Goal: Information Seeking & Learning: Check status

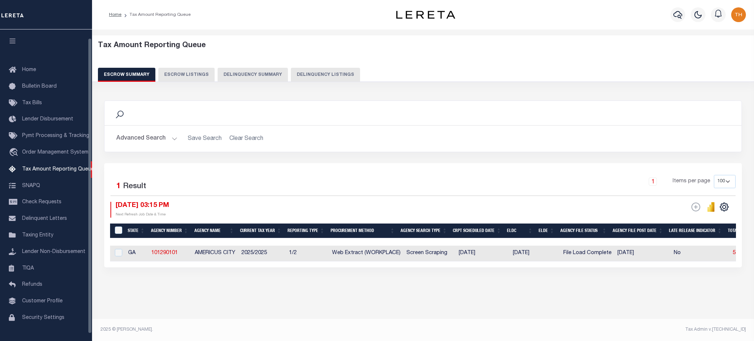
select select "100"
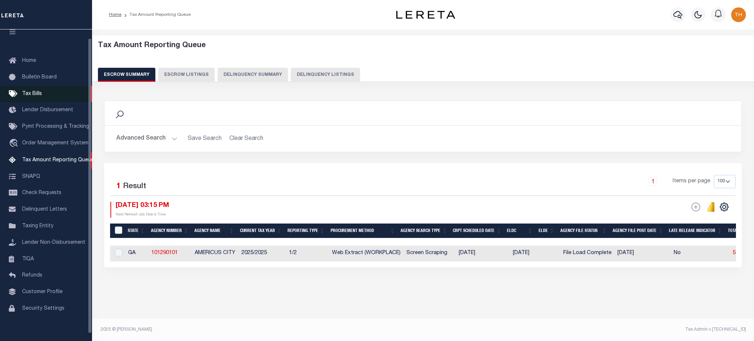
click at [30, 94] on span "Tax Bills" at bounding box center [32, 93] width 20 height 5
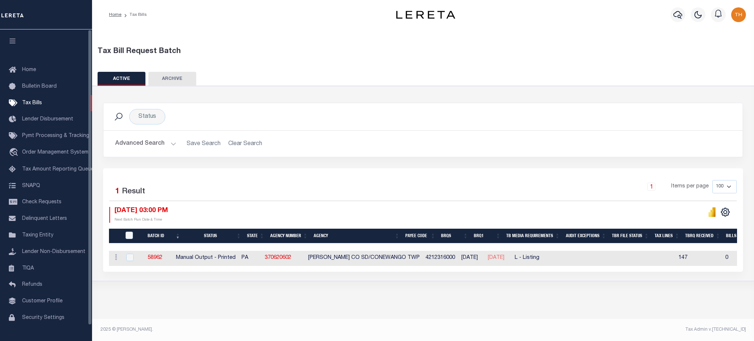
click at [151, 144] on button "Advanced Search" at bounding box center [145, 144] width 61 height 14
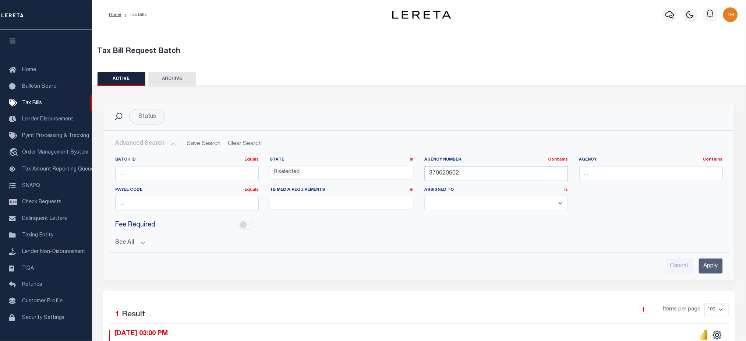
drag, startPoint x: 502, startPoint y: 176, endPoint x: 380, endPoint y: 174, distance: 121.5
click at [380, 174] on div "Batch ID Equals Equals Is Not Equal To Is Greater Than Is Less Than State In In…" at bounding box center [419, 187] width 619 height 60
type input "150850000"
click at [715, 267] on input "Apply" at bounding box center [711, 265] width 24 height 15
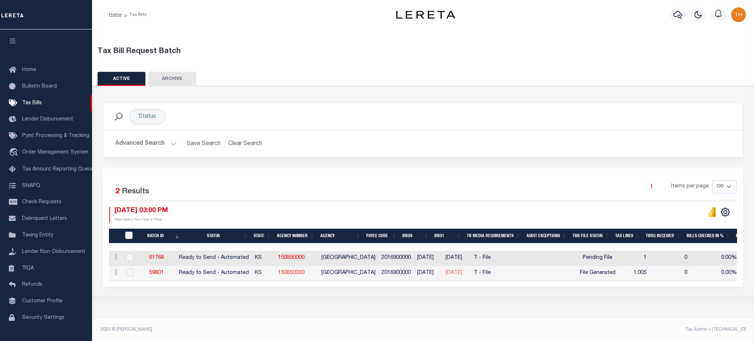
click at [294, 274] on link "150850000" at bounding box center [291, 272] width 26 height 5
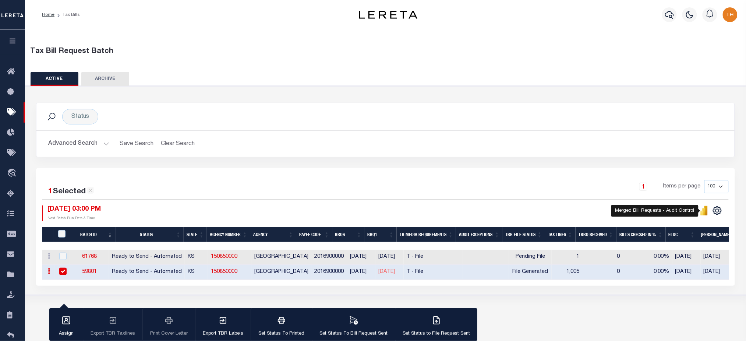
click at [703, 215] on icon "" at bounding box center [701, 213] width 3 height 5
drag, startPoint x: 251, startPoint y: 273, endPoint x: 207, endPoint y: 273, distance: 43.4
click at [207, 273] on tr "ACTIONS Delete 59801 Ready to Send - Automated KS 150850000 SALINE COUNTY 20169…" at bounding box center [595, 272] width 1106 height 15
copy tr "150850000"
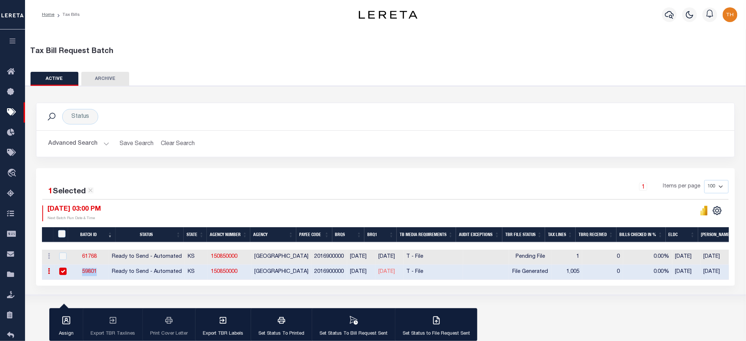
drag, startPoint x: 93, startPoint y: 271, endPoint x: 83, endPoint y: 272, distance: 9.6
click at [83, 272] on td "59801" at bounding box center [90, 272] width 40 height 15
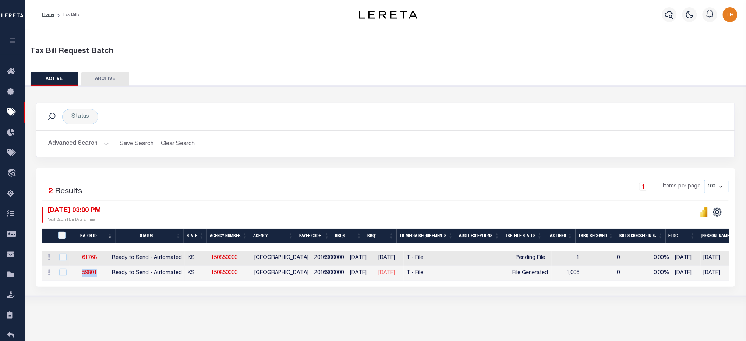
copy link "59801"
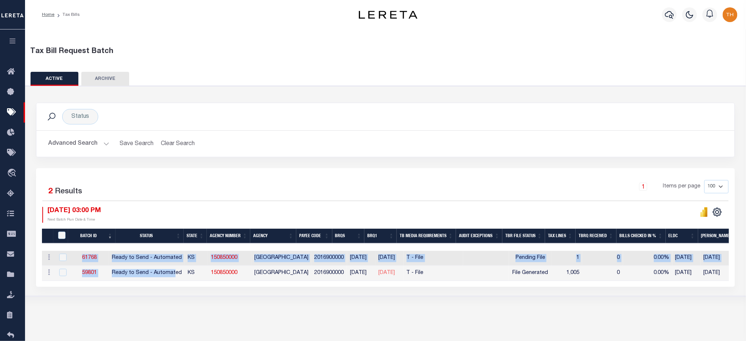
drag, startPoint x: 205, startPoint y: 282, endPoint x: 589, endPoint y: 291, distance: 384.3
click at [589, 287] on div "1 Selected 2 Results 1 Items per page 100 200 500 1000 08/13/2025 03:00 PM" at bounding box center [385, 227] width 699 height 119
click at [581, 295] on div "Status Search Advanced Search Save Search Clear Search Equals" at bounding box center [386, 191] width 728 height 211
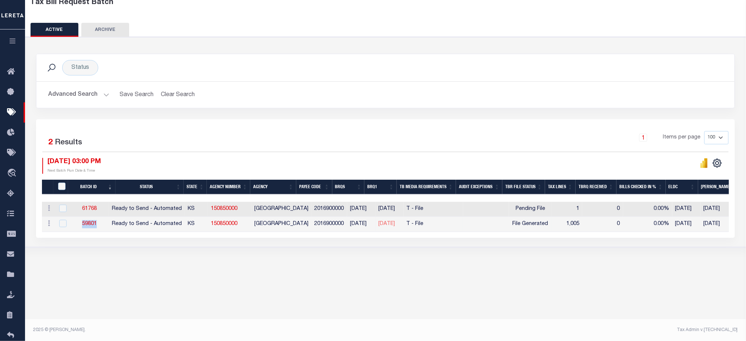
drag, startPoint x: 70, startPoint y: 225, endPoint x: 107, endPoint y: 226, distance: 37.9
click at [107, 226] on td "59801" at bounding box center [90, 224] width 40 height 15
checkbox input "true"
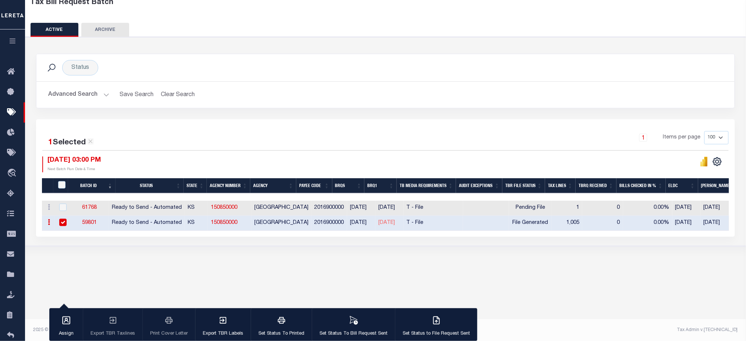
click at [199, 258] on div "Tax Bill Request Batch ACTIVE ARCHIVE HISTORY Search" at bounding box center [385, 124] width 721 height 288
drag, startPoint x: 516, startPoint y: 222, endPoint x: 588, endPoint y: 222, distance: 72.1
click at [588, 222] on tr "ACTIONS Delete 59801 Ready to Send - Automated KS 150850000 SALINE COUNTY 20169…" at bounding box center [595, 223] width 1106 height 15
click at [484, 243] on div "Status Search Advanced Search Save Search Clear Search Equals" at bounding box center [386, 141] width 728 height 209
click at [94, 208] on link "61768" at bounding box center [89, 207] width 15 height 5
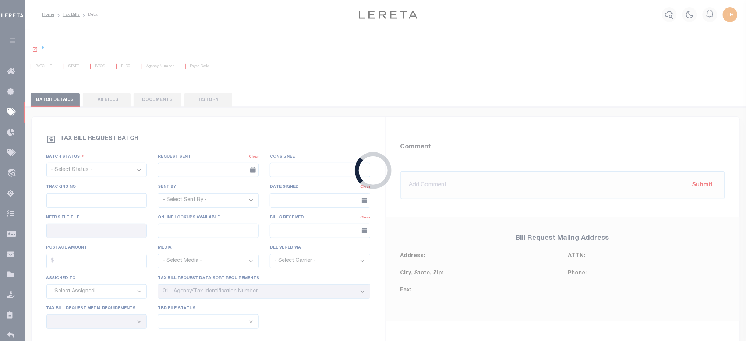
select select "RTA"
type input "No"
type input "Yes"
select select "22"
select select "1"
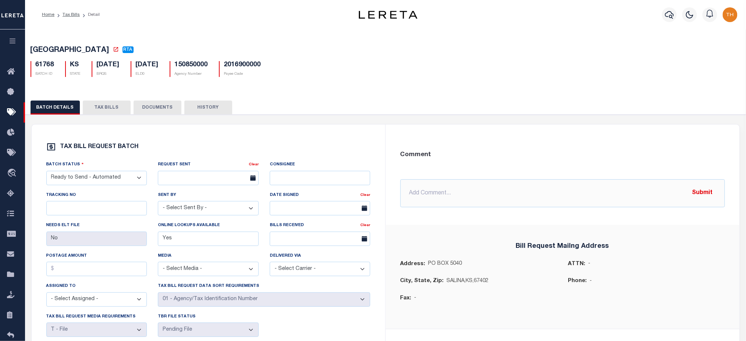
click at [106, 108] on button "TAX BILLS" at bounding box center [107, 107] width 48 height 14
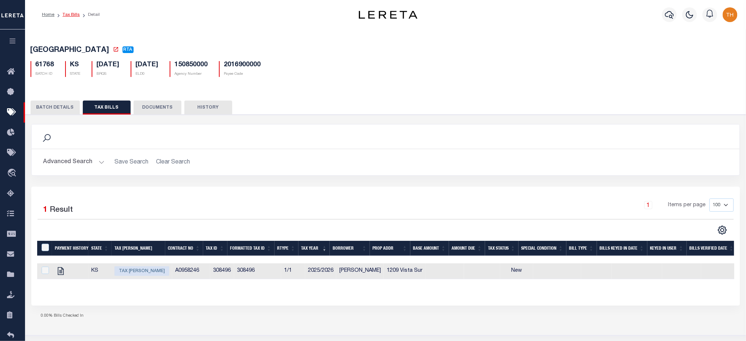
click at [74, 15] on link "Tax Bills" at bounding box center [71, 15] width 17 height 4
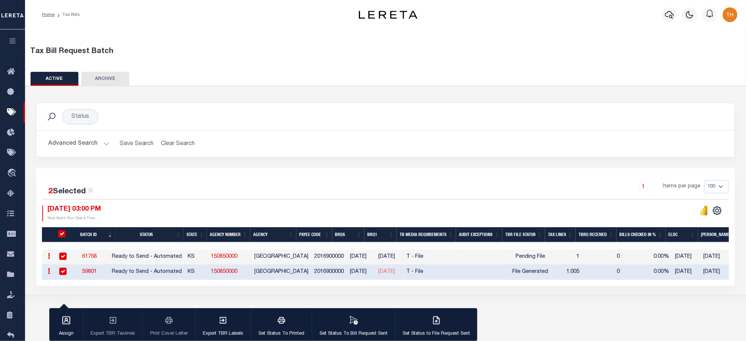
click at [90, 269] on link "59801" at bounding box center [89, 271] width 15 height 5
checkbox input "false"
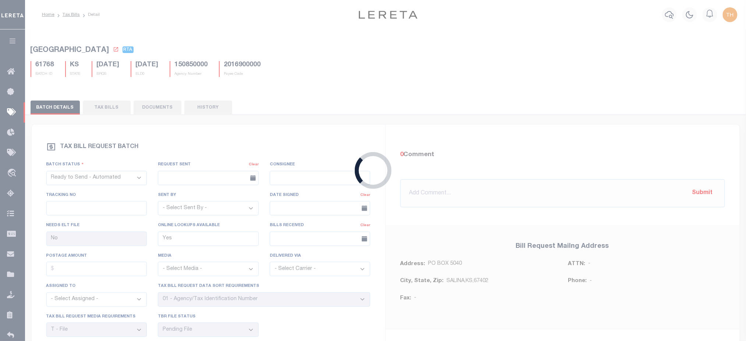
select select "2"
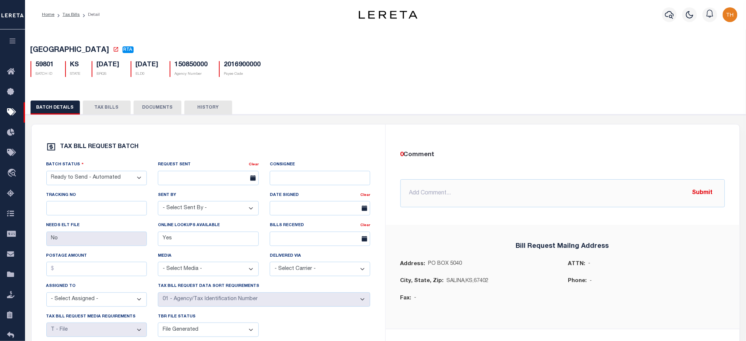
click at [110, 112] on button "TAX BILLS" at bounding box center [107, 107] width 48 height 14
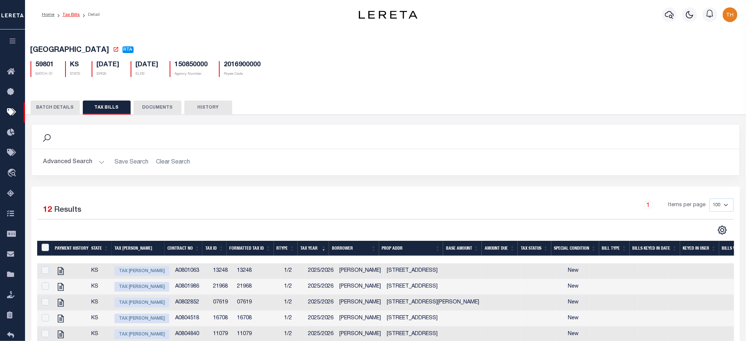
click at [66, 13] on link "Tax Bills" at bounding box center [71, 15] width 17 height 4
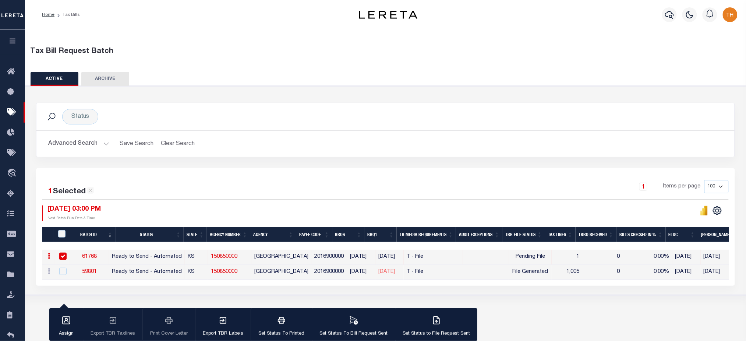
click at [65, 255] on input "checkbox" at bounding box center [62, 255] width 7 height 7
checkbox input "false"
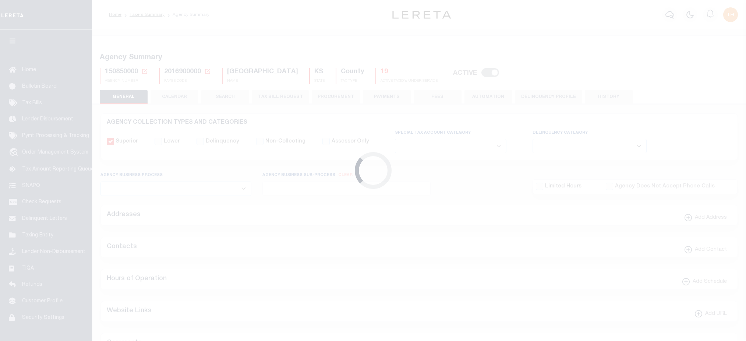
select select
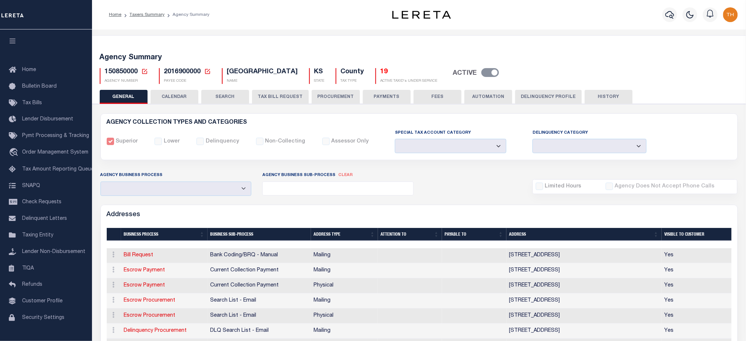
click at [177, 96] on button "CALENDAR" at bounding box center [175, 97] width 48 height 14
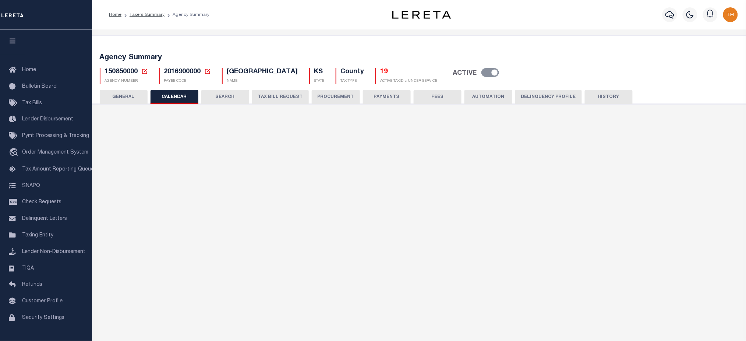
checkbox input "false"
type input "2"
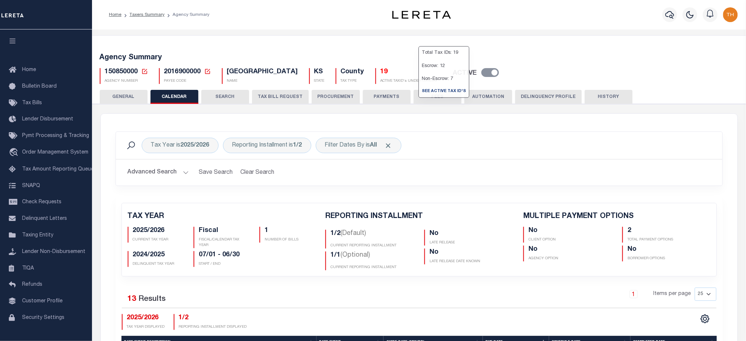
scroll to position [245, 0]
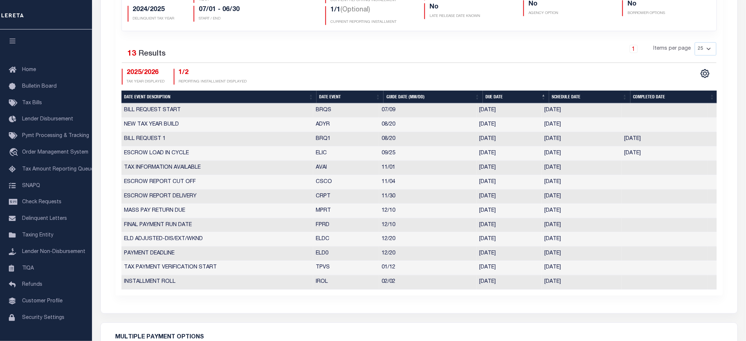
drag, startPoint x: 669, startPoint y: 137, endPoint x: 451, endPoint y: 144, distance: 217.6
click at [451, 144] on tr "BILL REQUEST 1 BRQ1 08/20 08/20/2025 08/13/2025 08/13/2025 6150757" at bounding box center [418, 139] width 595 height 14
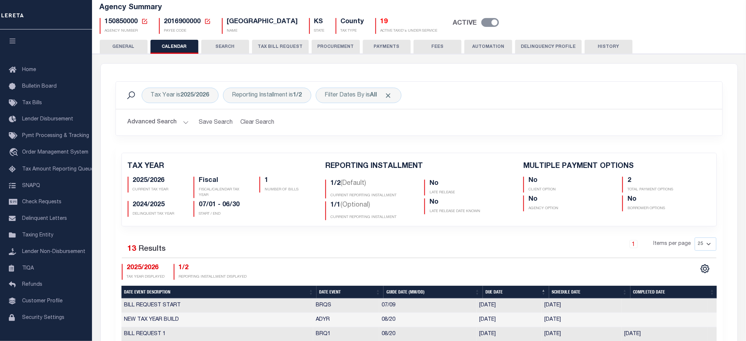
scroll to position [49, 0]
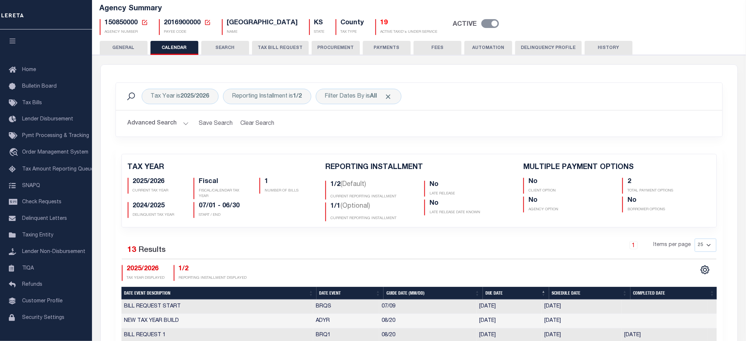
click at [601, 46] on button "HISTORY" at bounding box center [609, 48] width 48 height 14
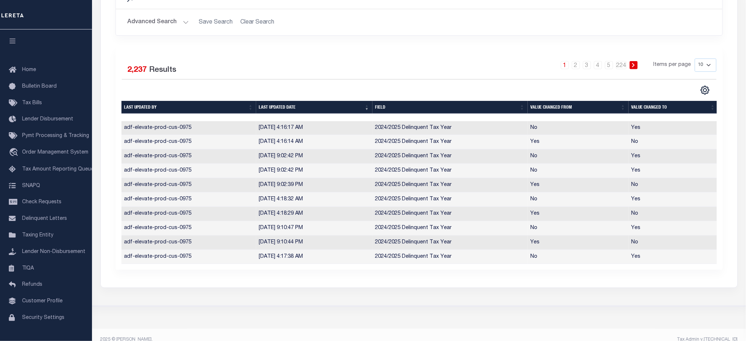
scroll to position [141, 0]
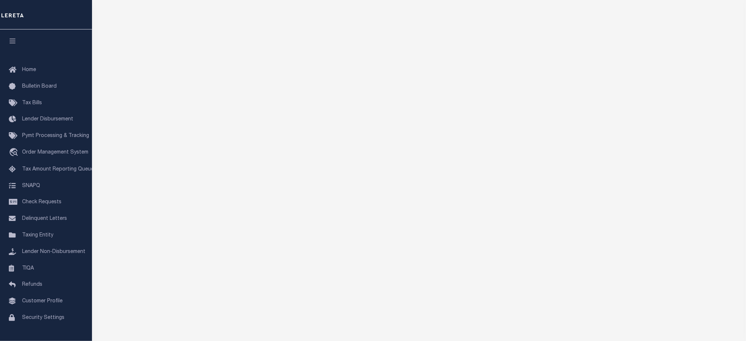
scroll to position [0, 0]
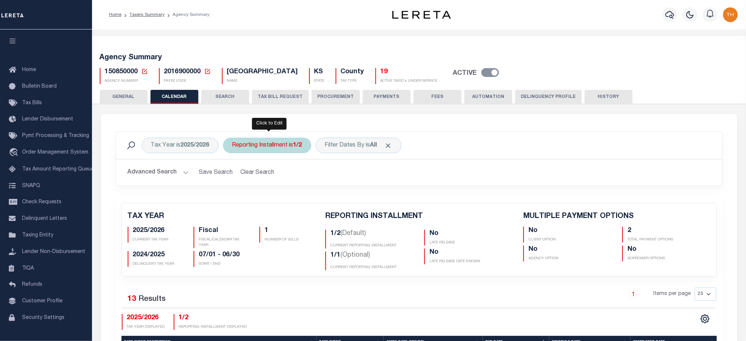
click at [280, 145] on div "Reporting Installment is 1/2" at bounding box center [267, 145] width 88 height 15
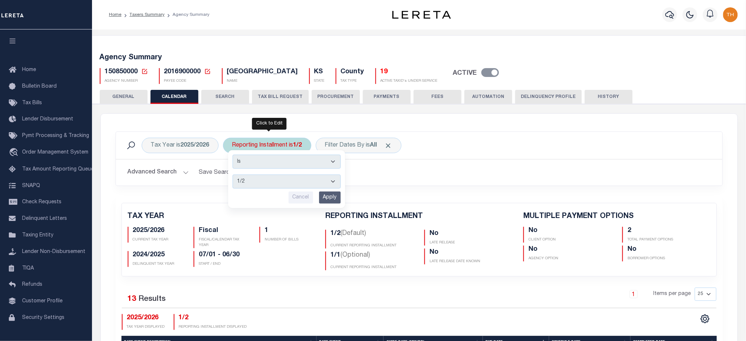
click at [273, 180] on select "1/2 2/2 1/1" at bounding box center [287, 181] width 108 height 14
select select "1/1"
click at [233, 174] on select "1/2 2/2 1/1" at bounding box center [287, 181] width 108 height 14
click at [332, 194] on input "Apply" at bounding box center [330, 197] width 22 height 12
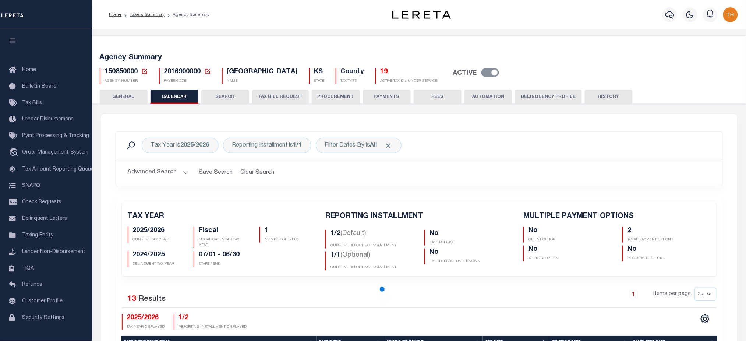
checkbox input "false"
